Goal: Information Seeking & Learning: Learn about a topic

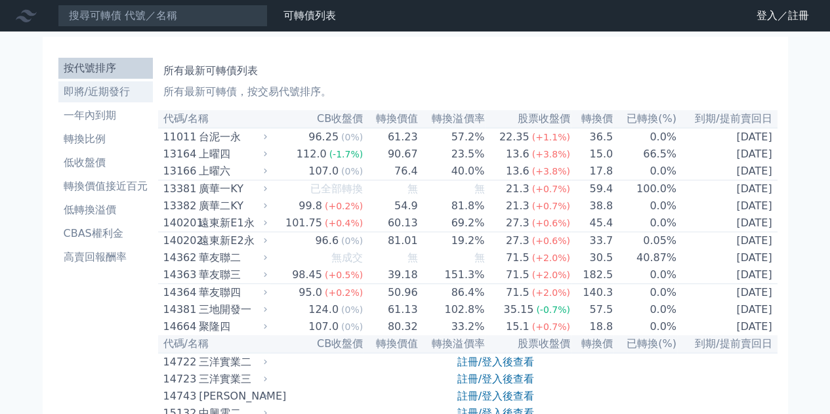
click at [111, 92] on li "即將/近期發行" at bounding box center [105, 92] width 94 height 16
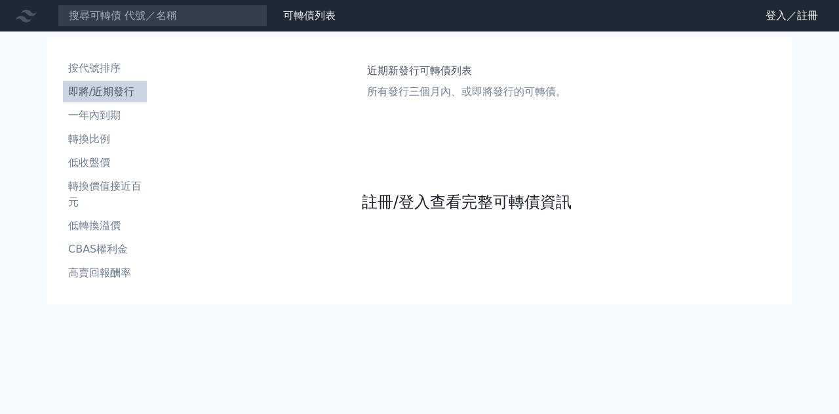
click at [463, 205] on link "註冊/登入查看完整可轉債資訊" at bounding box center [467, 202] width 210 height 21
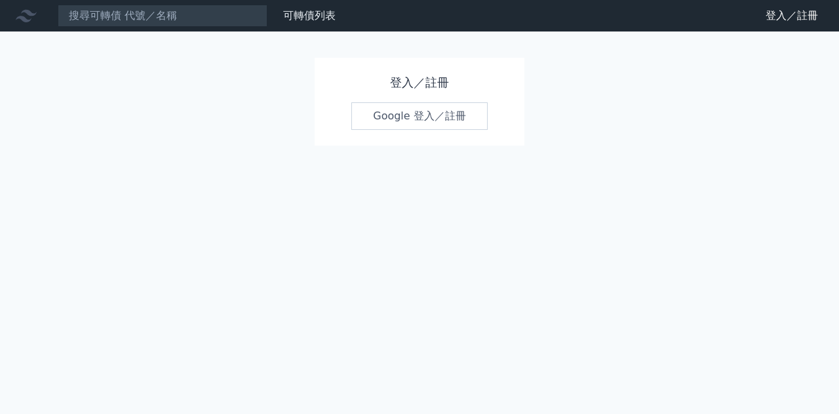
click at [405, 108] on link "Google 登入／註冊" at bounding box center [420, 116] width 136 height 28
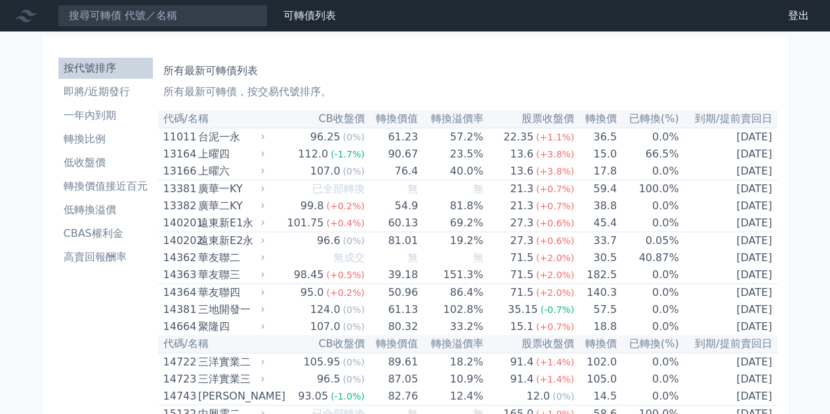
click at [742, 124] on th "到期/提前賣回日" at bounding box center [728, 119] width 98 height 18
click at [88, 88] on li "即將/近期發行" at bounding box center [105, 92] width 94 height 16
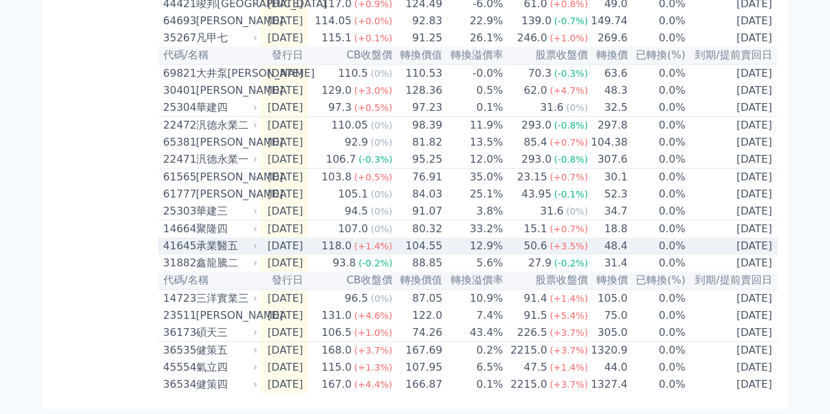
scroll to position [572, 0]
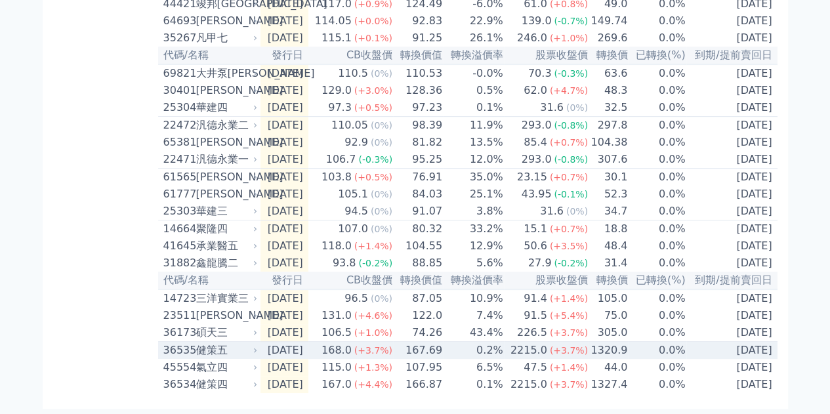
click at [336, 346] on td "168.0 (+3.7%)" at bounding box center [350, 351] width 85 height 18
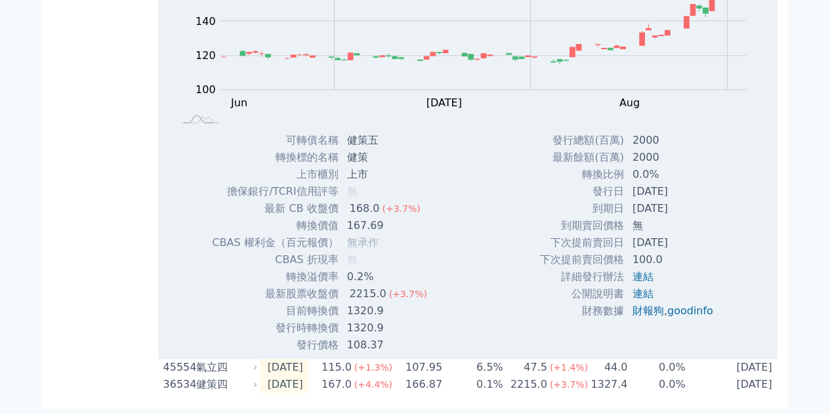
scroll to position [998, 0]
click at [508, 171] on div "Zoom Out 110 90 100 110 120 130 140 200 160 180 80 60 L Jun [DATE] Aug Sep Oct …" at bounding box center [467, 142] width 619 height 421
